Goal: Find specific page/section

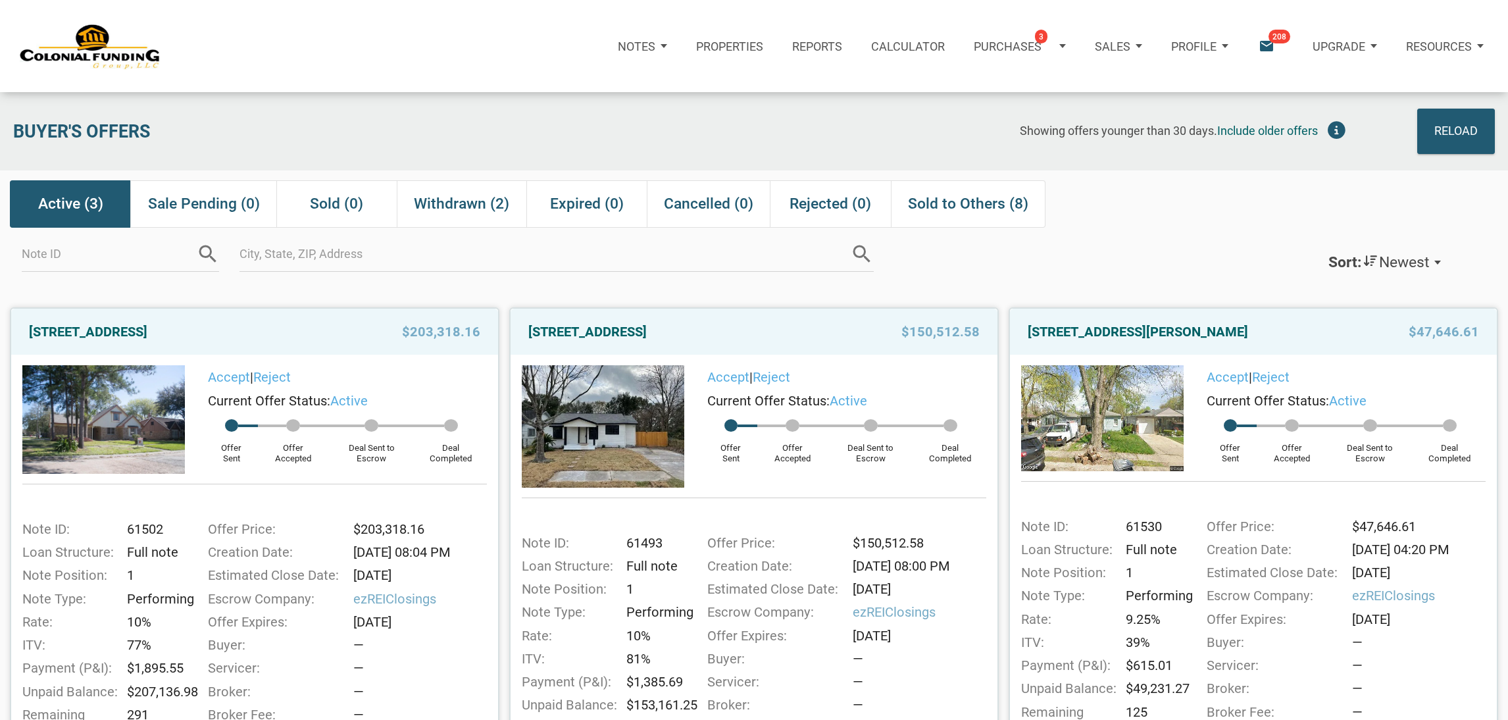
scroll to position [99, 0]
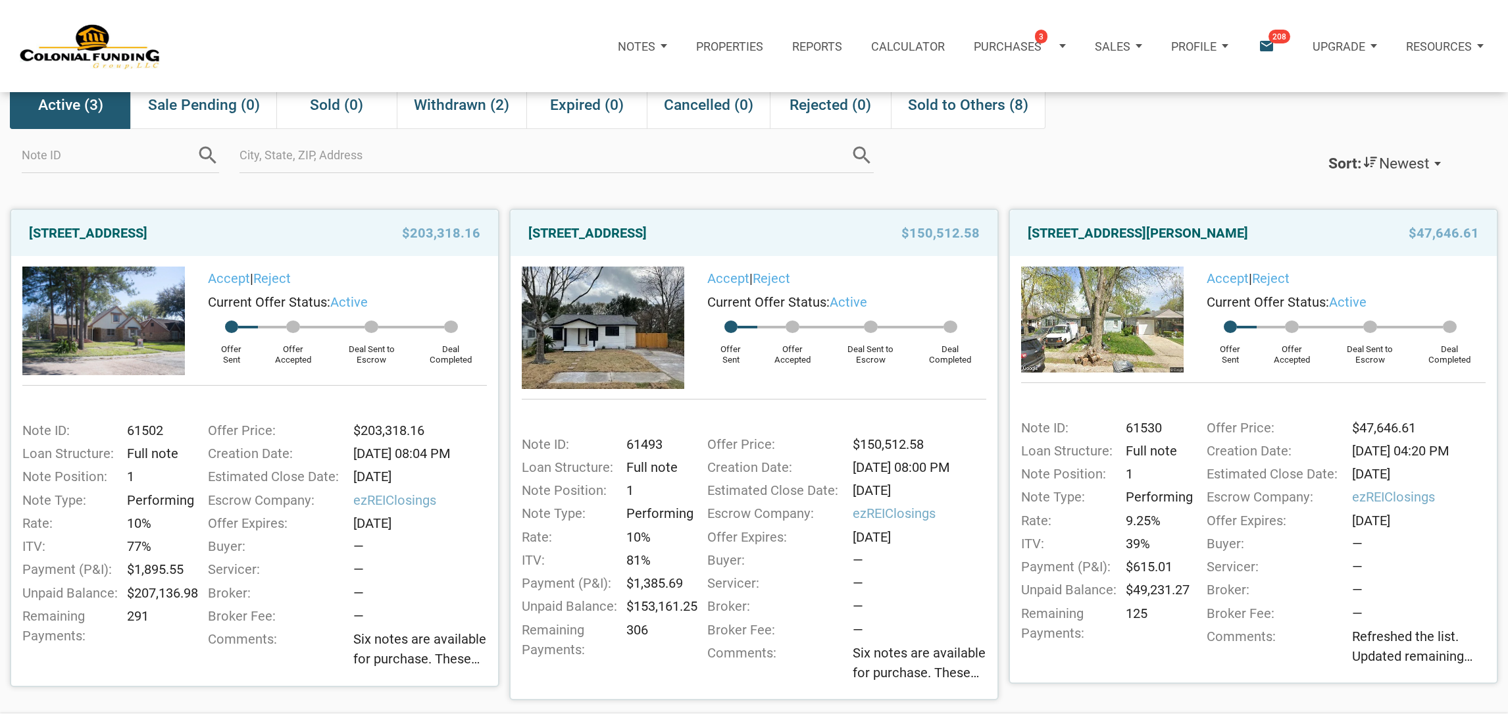
drag, startPoint x: 528, startPoint y: 235, endPoint x: 740, endPoint y: 246, distance: 212.2
click at [740, 246] on div "[STREET_ADDRESS] $150,512.58" at bounding box center [754, 232] width 487 height 45
copy link "[STREET_ADDRESS]"
